Goal: Transaction & Acquisition: Purchase product/service

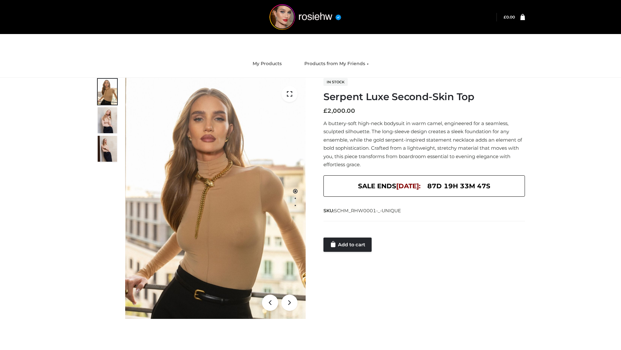
click at [348, 244] on link "Add to cart" at bounding box center [348, 244] width 48 height 14
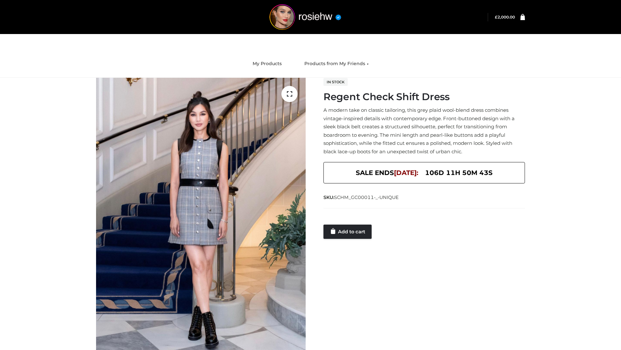
click at [348, 231] on link "Add to cart" at bounding box center [348, 231] width 48 height 14
